Goal: Task Accomplishment & Management: Complete application form

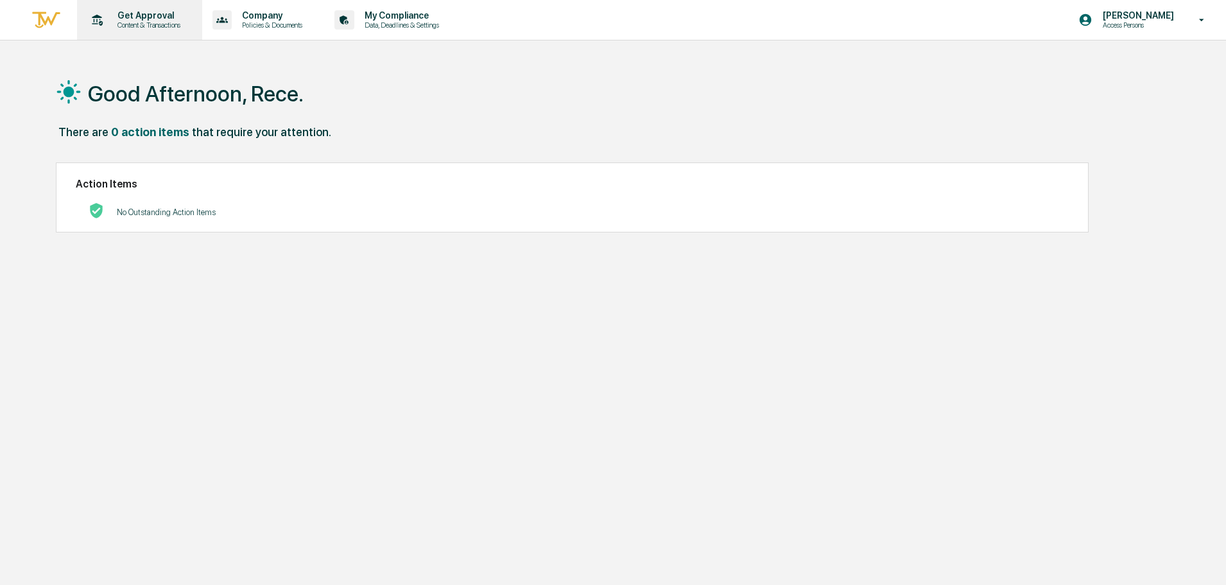
click at [153, 13] on p "Get Approval" at bounding box center [147, 15] width 80 height 10
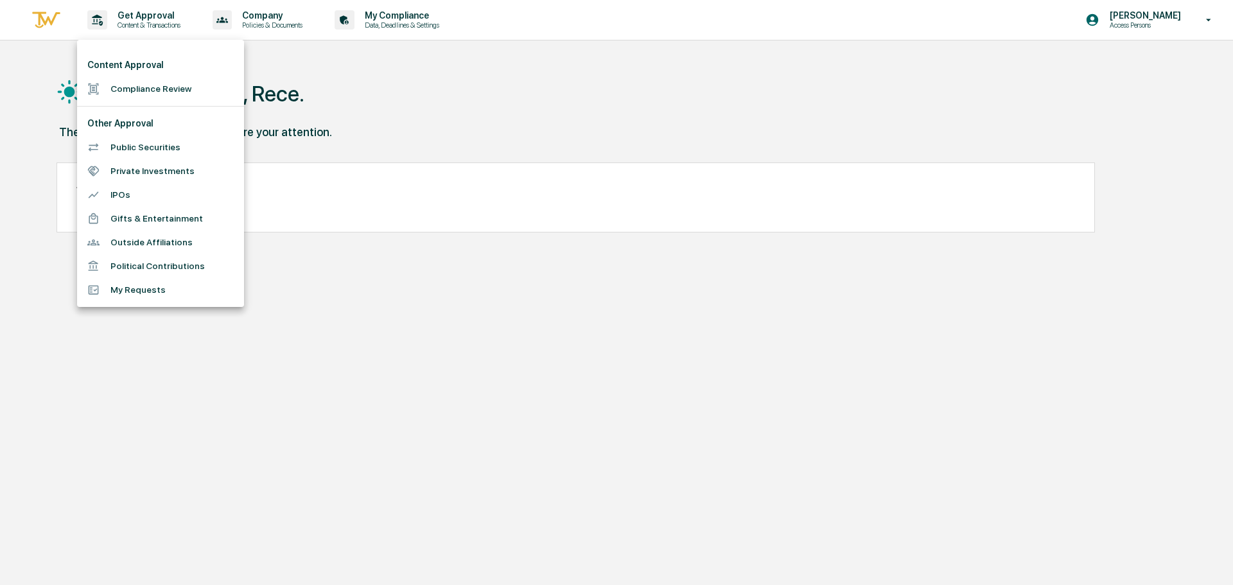
click at [141, 95] on li "Compliance Review" at bounding box center [160, 89] width 167 height 24
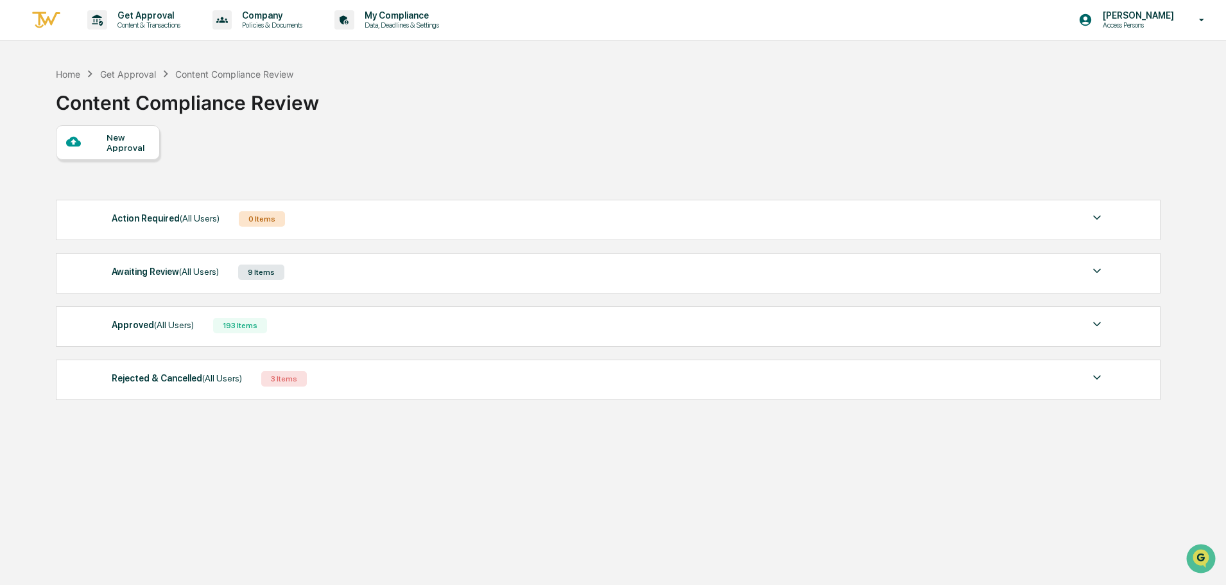
click at [327, 275] on div "Awaiting Review (All Users) 9 Items" at bounding box center [608, 272] width 993 height 18
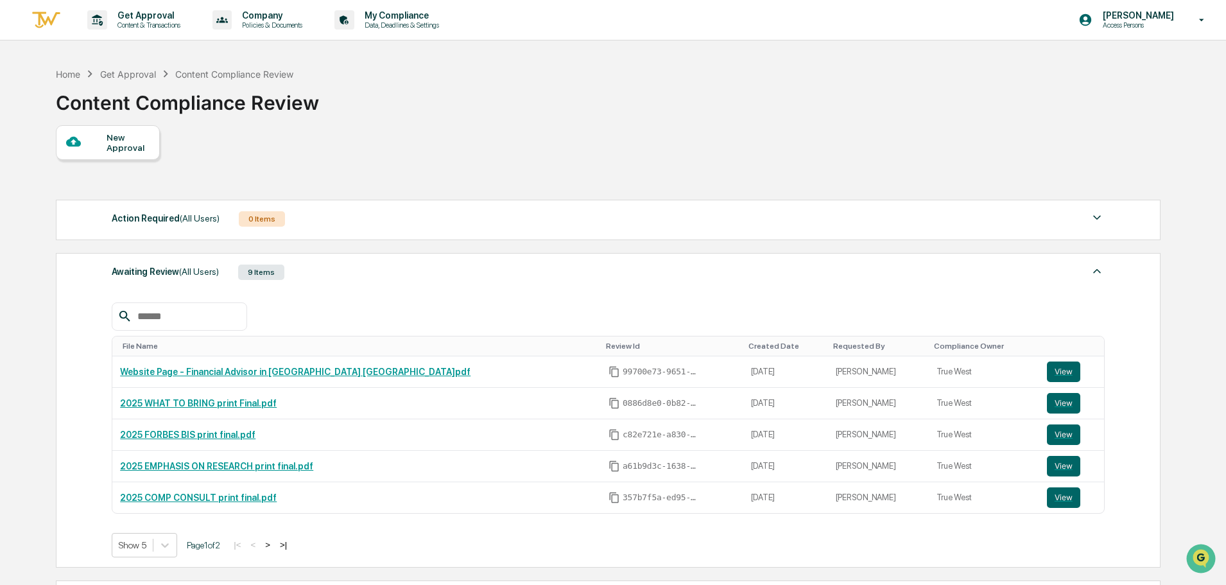
click at [335, 277] on div "Awaiting Review (All Users) 9 Items" at bounding box center [608, 272] width 993 height 18
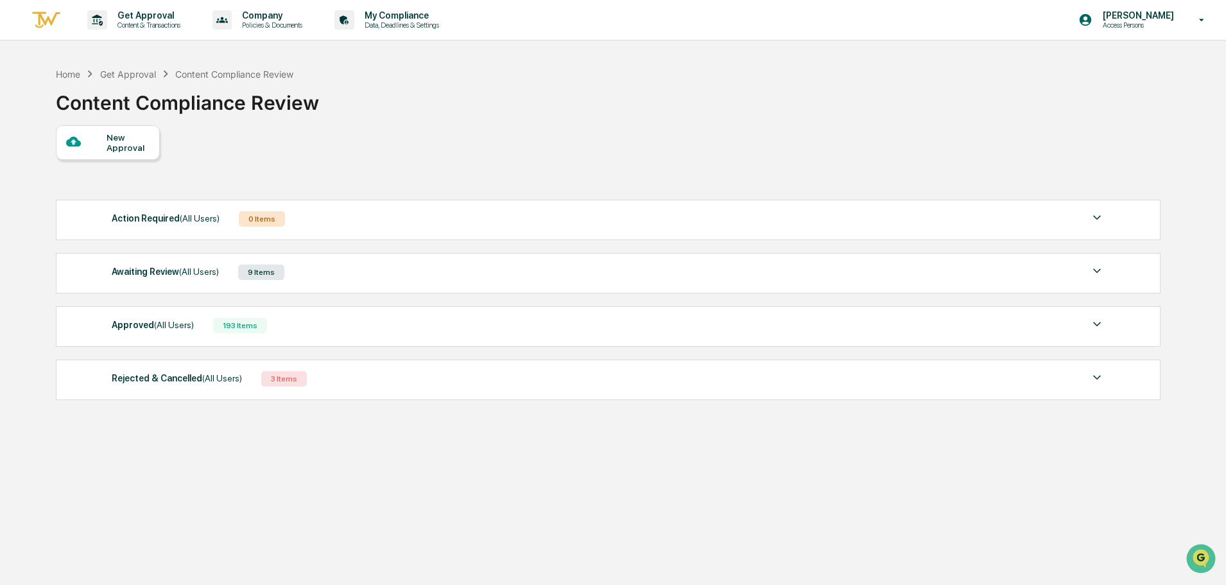
click at [329, 219] on div "Action Required (All Users) 0 Items" at bounding box center [608, 219] width 993 height 18
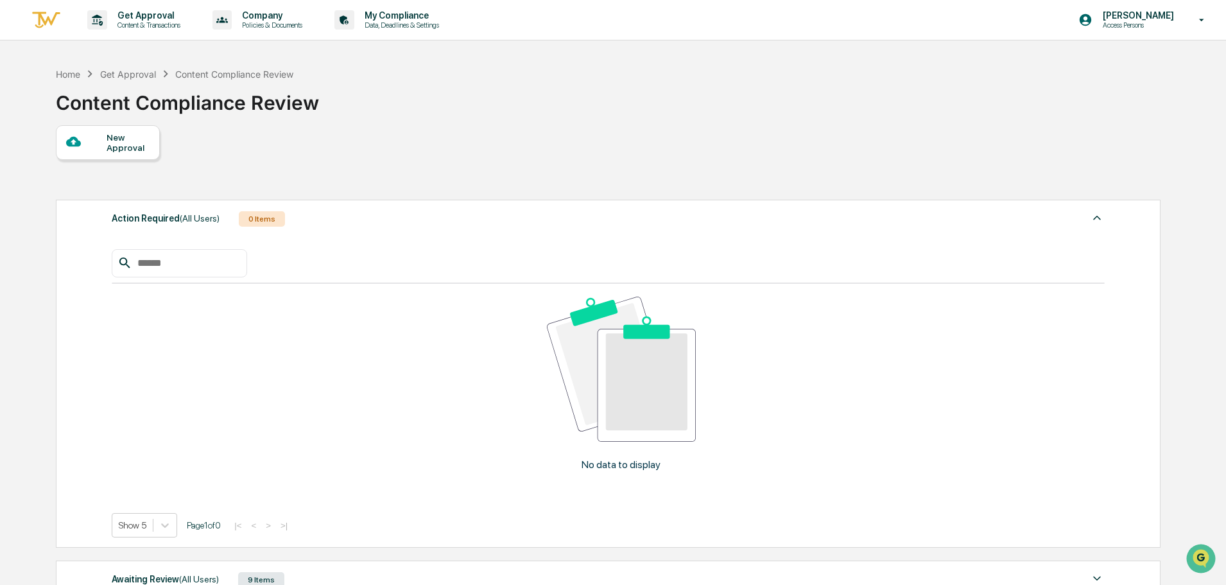
click at [89, 136] on div at bounding box center [86, 142] width 40 height 16
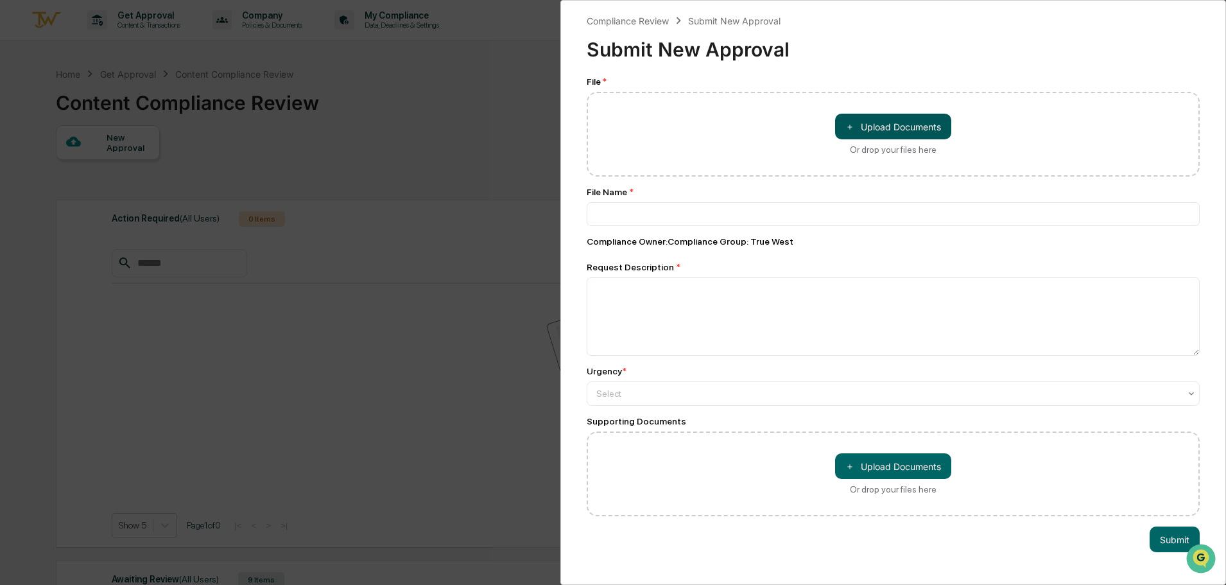
click at [906, 115] on button "＋ Upload Documents" at bounding box center [893, 127] width 116 height 26
type input "**********"
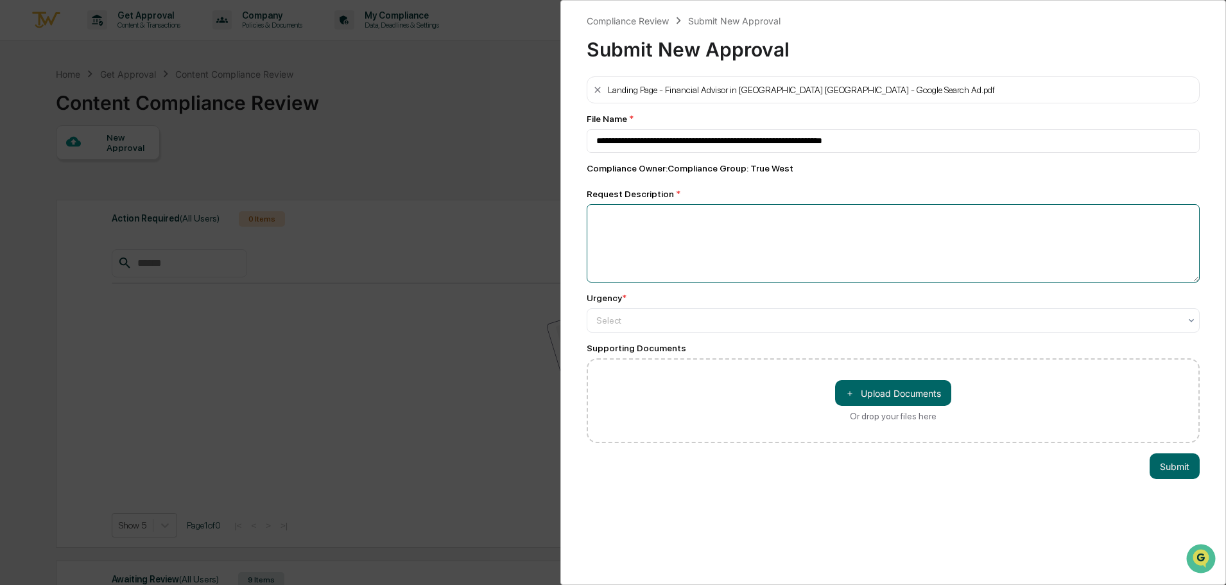
click at [772, 239] on textarea at bounding box center [893, 243] width 613 height 78
type textarea "**********"
click at [796, 316] on div at bounding box center [888, 320] width 584 height 13
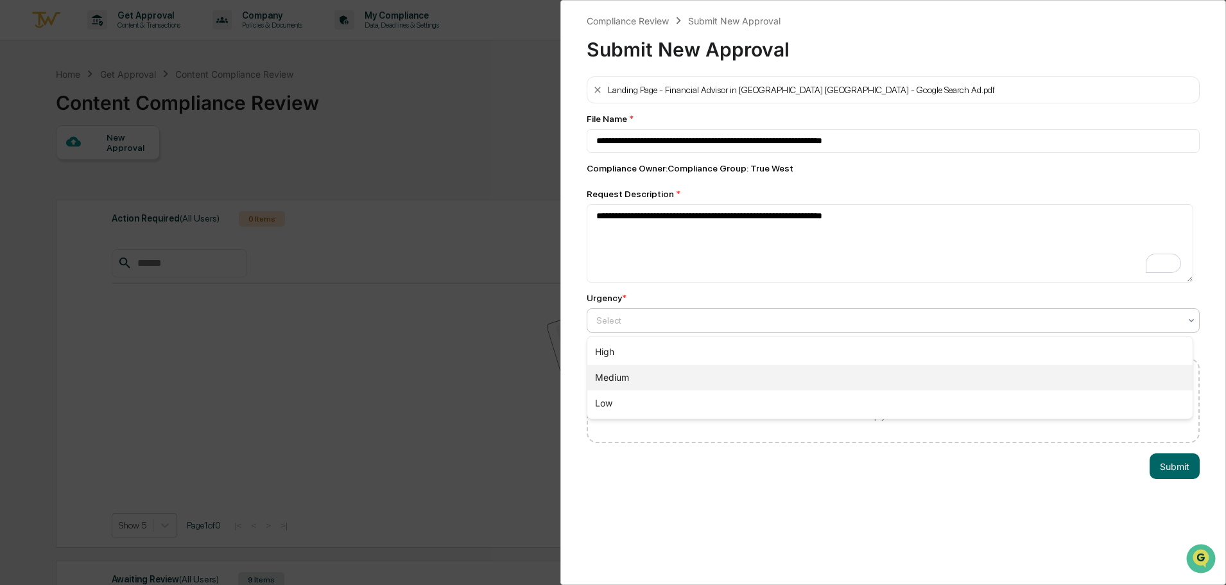
click at [734, 378] on div "Medium" at bounding box center [889, 378] width 605 height 26
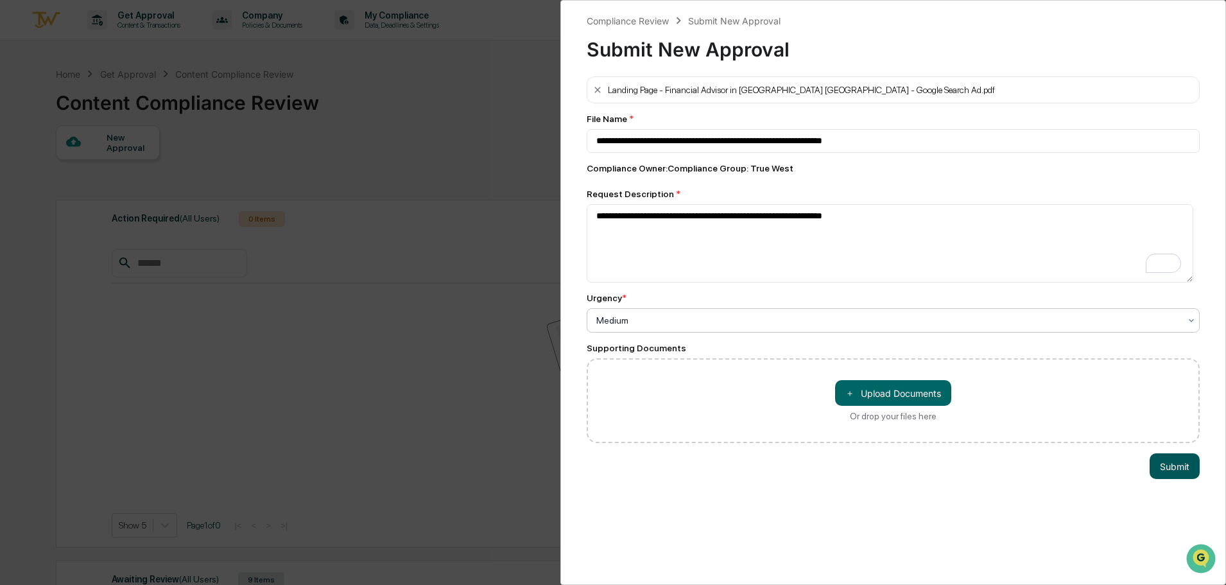
click at [1174, 465] on button "Submit" at bounding box center [1175, 466] width 50 height 26
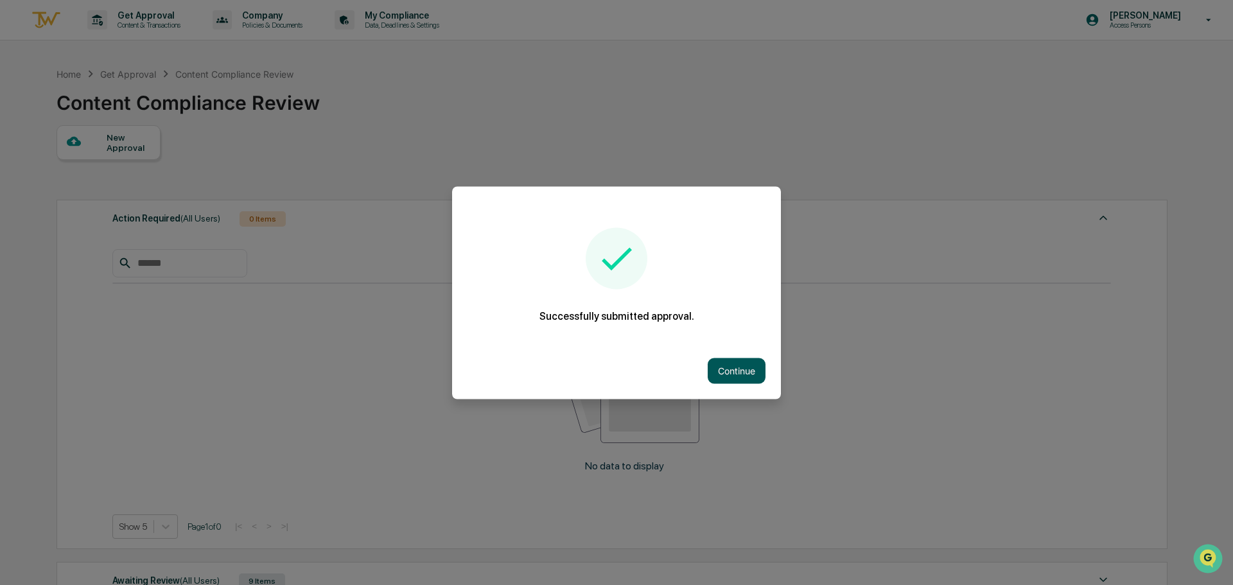
click at [751, 372] on button "Continue" at bounding box center [737, 371] width 58 height 26
